Goal: Task Accomplishment & Management: Manage account settings

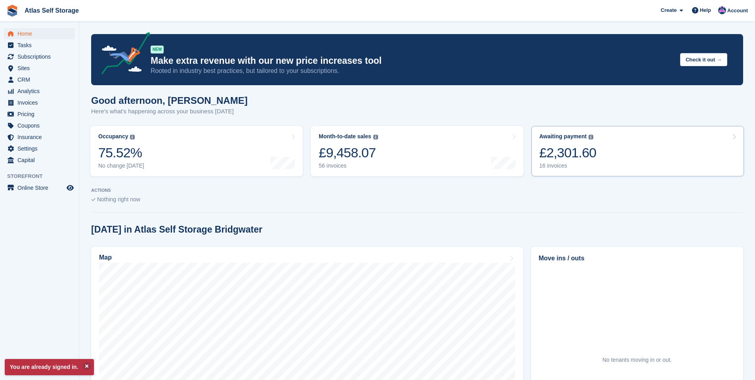
click at [547, 156] on div "£2,301.60" at bounding box center [567, 153] width 57 height 16
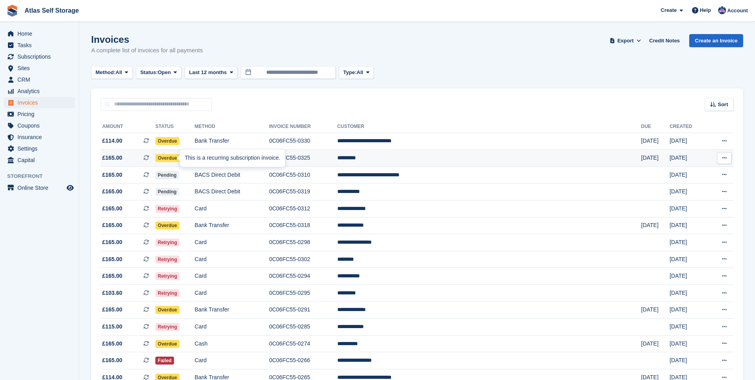
click at [184, 158] on div "This is a recurring subscription invoice." at bounding box center [232, 157] width 105 height 17
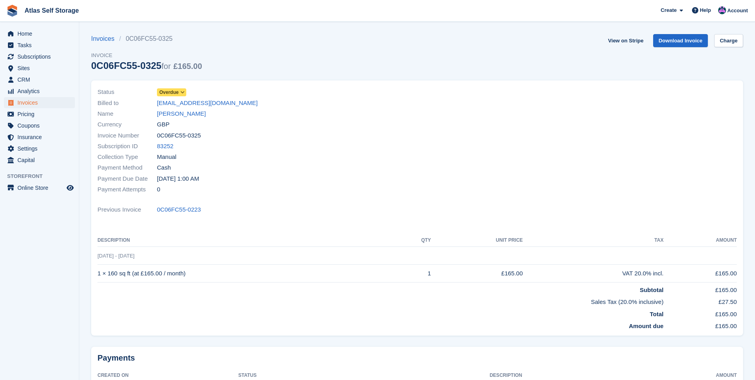
click at [179, 91] on span "Overdue" at bounding box center [171, 92] width 29 height 8
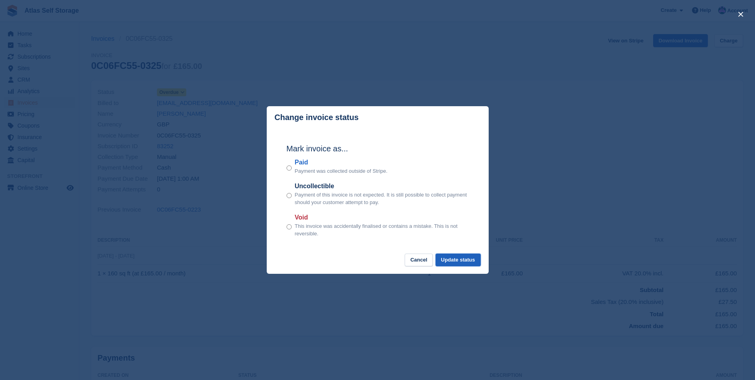
click at [455, 260] on button "Update status" at bounding box center [457, 260] width 45 height 13
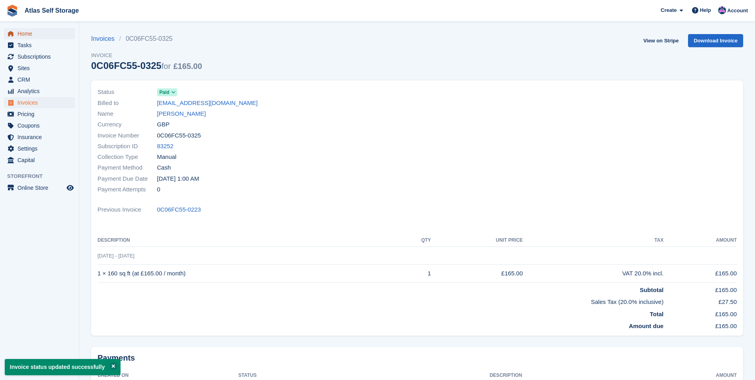
click at [23, 32] on span "Home" at bounding box center [41, 33] width 48 height 11
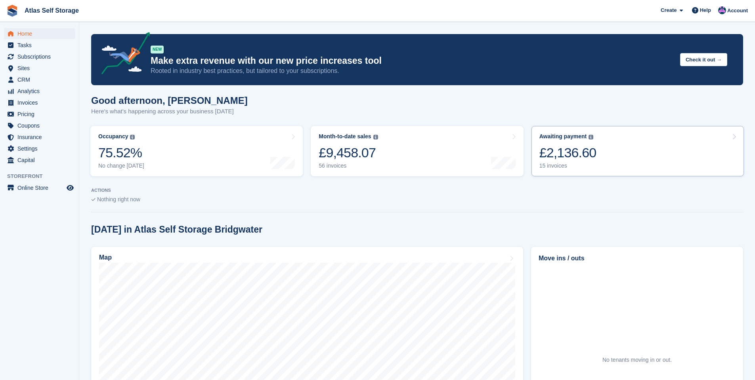
click at [556, 164] on div "15 invoices" at bounding box center [567, 165] width 57 height 7
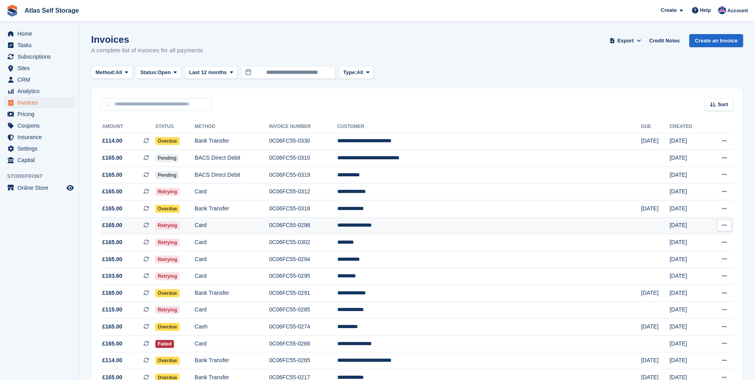
click at [445, 224] on td "**********" at bounding box center [489, 225] width 304 height 17
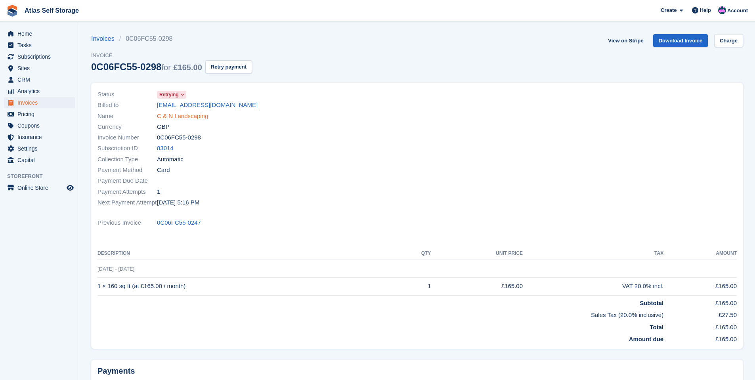
click at [177, 114] on link "C & N Landscaping" at bounding box center [182, 116] width 51 height 9
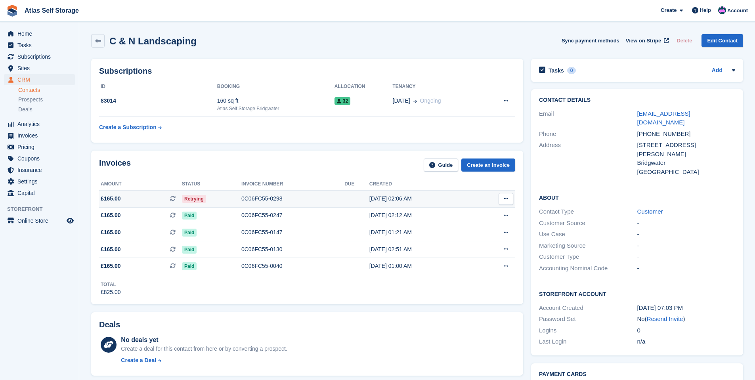
click at [192, 196] on span "Retrying" at bounding box center [194, 199] width 24 height 8
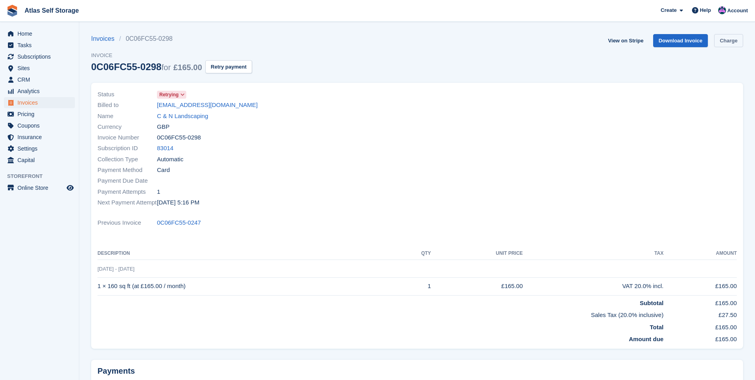
click at [728, 41] on link "Charge" at bounding box center [728, 40] width 29 height 13
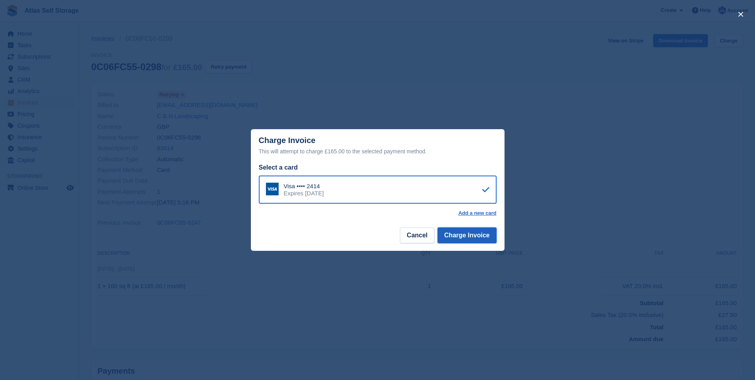
click at [475, 236] on button "Charge Invoice" at bounding box center [466, 235] width 59 height 16
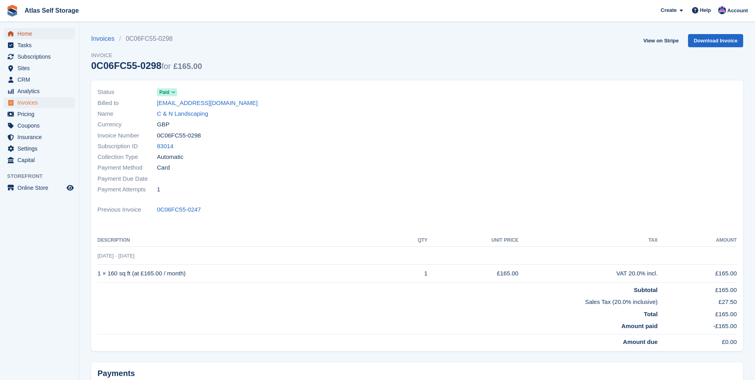
click at [26, 31] on span "Home" at bounding box center [41, 33] width 48 height 11
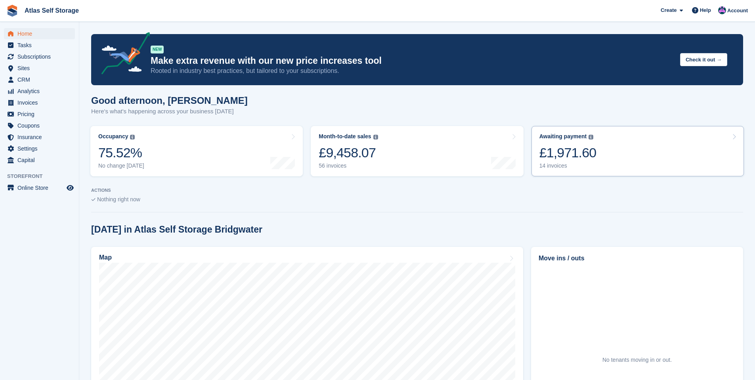
click at [554, 165] on div "14 invoices" at bounding box center [567, 165] width 57 height 7
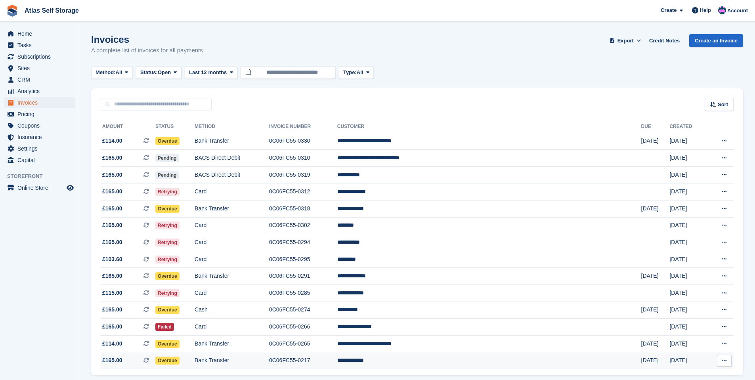
click at [436, 360] on td "**********" at bounding box center [489, 360] width 304 height 17
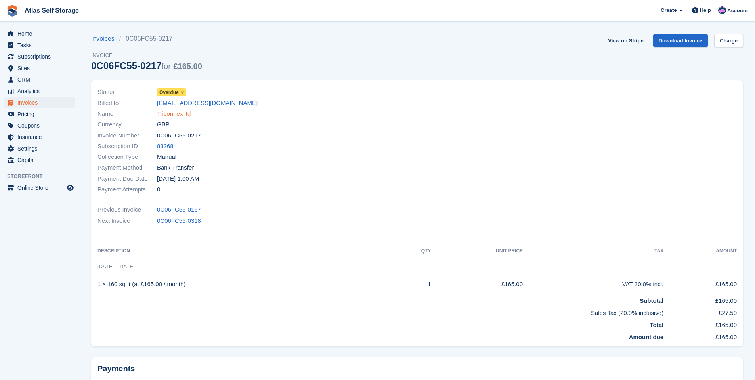
click at [174, 111] on link "Triconnex ltd" at bounding box center [174, 113] width 34 height 9
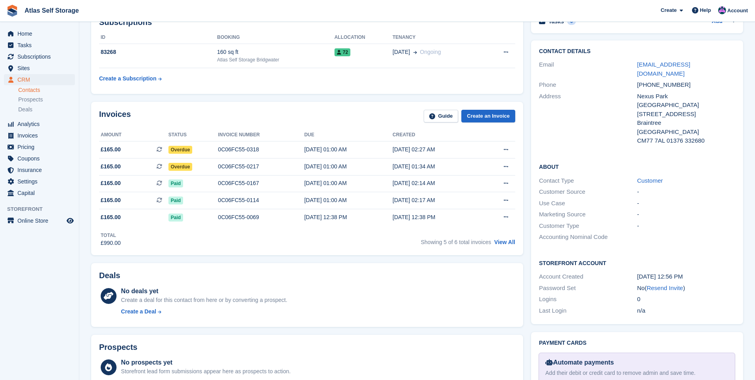
scroll to position [198, 0]
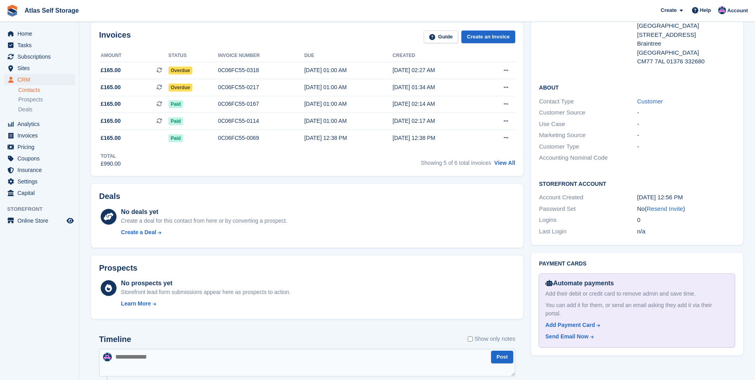
click at [732, 75] on div "About Contact Type Customer Customer Source - Use Case - Marketing Source - Cus…" at bounding box center [637, 123] width 212 height 96
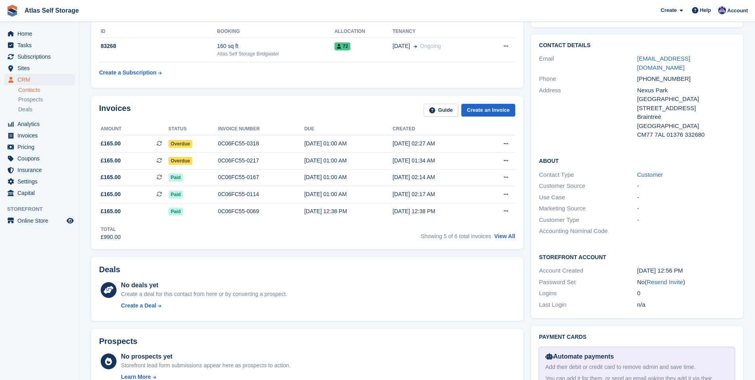
scroll to position [40, 0]
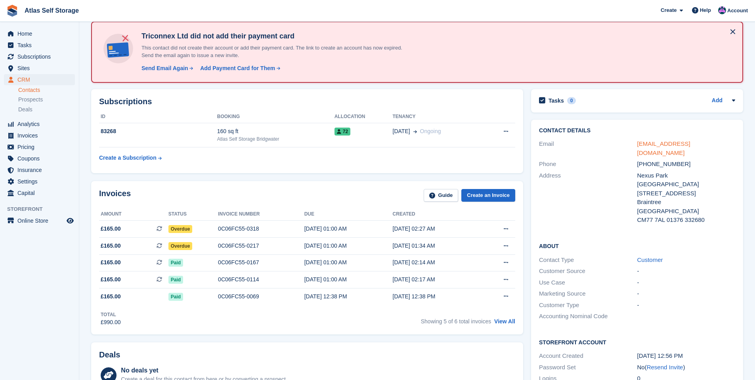
click at [662, 143] on link "[EMAIL_ADDRESS][DOMAIN_NAME]" at bounding box center [663, 148] width 53 height 16
